Goal: Transaction & Acquisition: Purchase product/service

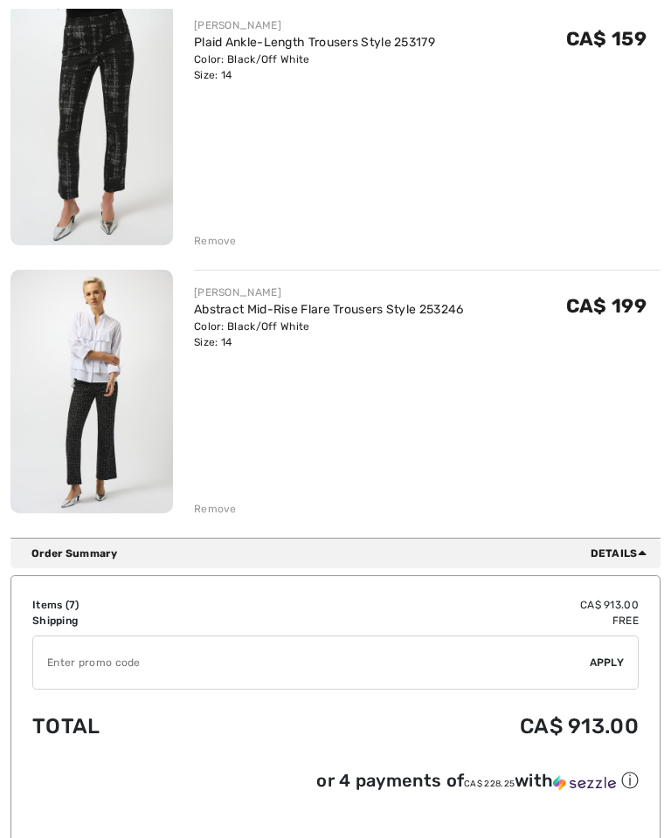
scroll to position [1596, 0]
click at [105, 387] on img at bounding box center [91, 391] width 162 height 244
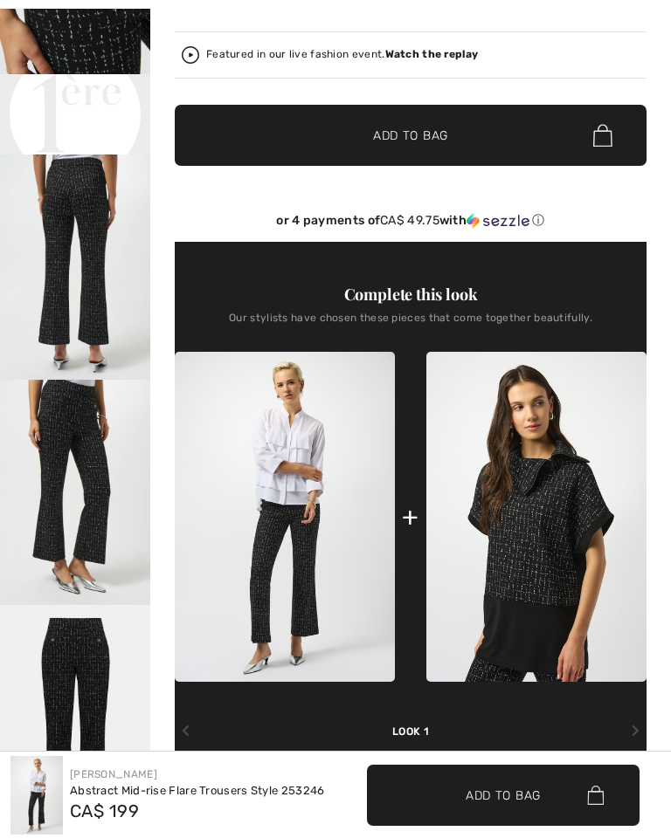
scroll to position [681, 0]
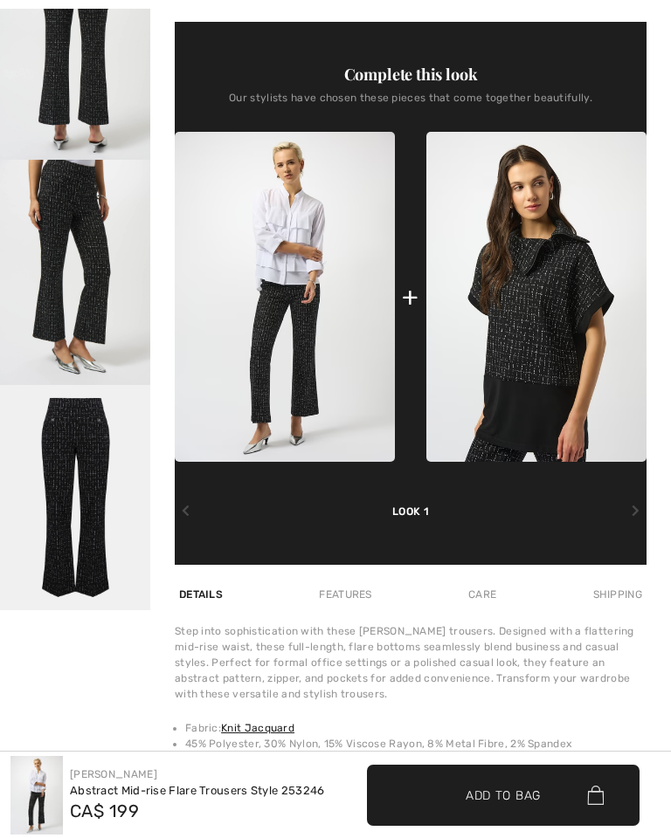
click at [542, 350] on img at bounding box center [536, 297] width 220 height 330
